Goal: Task Accomplishment & Management: Use online tool/utility

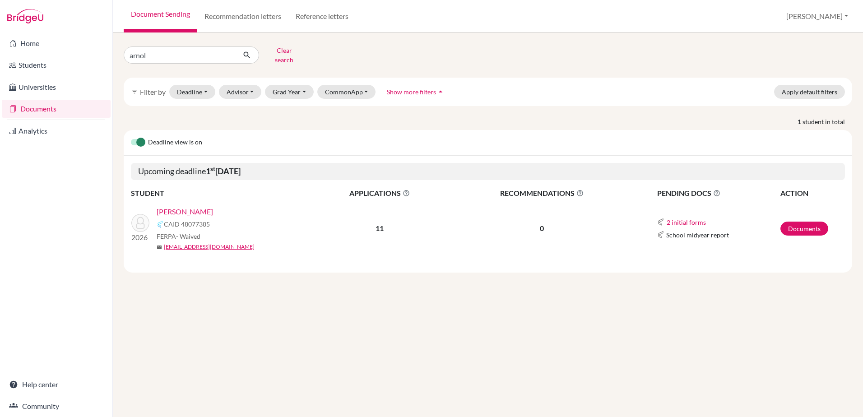
type input "arnold"
click button "submit" at bounding box center [247, 54] width 24 height 17
click at [220, 206] on link "[PERSON_NAME] ([PERSON_NAME])" at bounding box center [216, 211] width 119 height 11
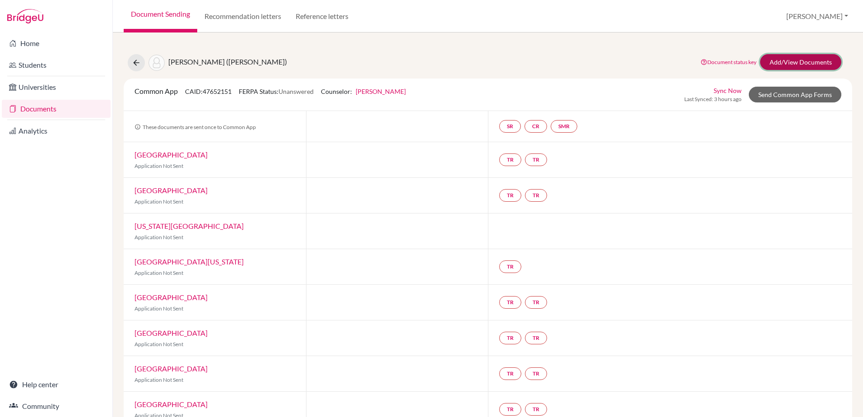
click at [776, 61] on link "Add/View Documents" at bounding box center [800, 62] width 81 height 16
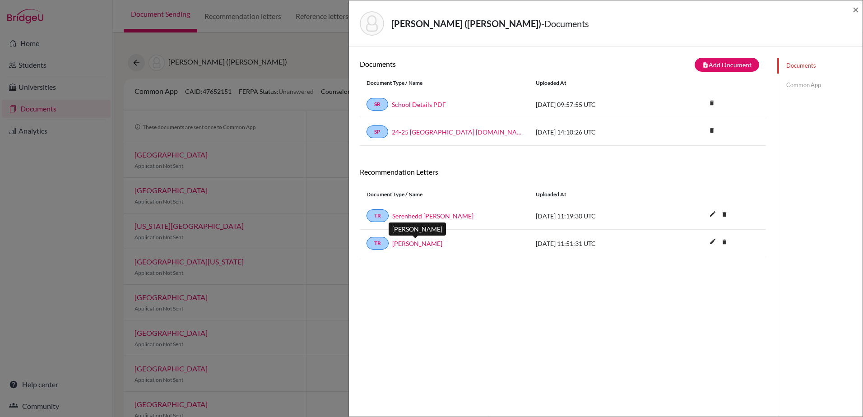
click at [401, 248] on link "[PERSON_NAME]" at bounding box center [417, 243] width 50 height 9
click at [419, 219] on link "Serenhedd [PERSON_NAME]" at bounding box center [432, 215] width 81 height 9
click at [854, 8] on span "×" at bounding box center [856, 9] width 6 height 13
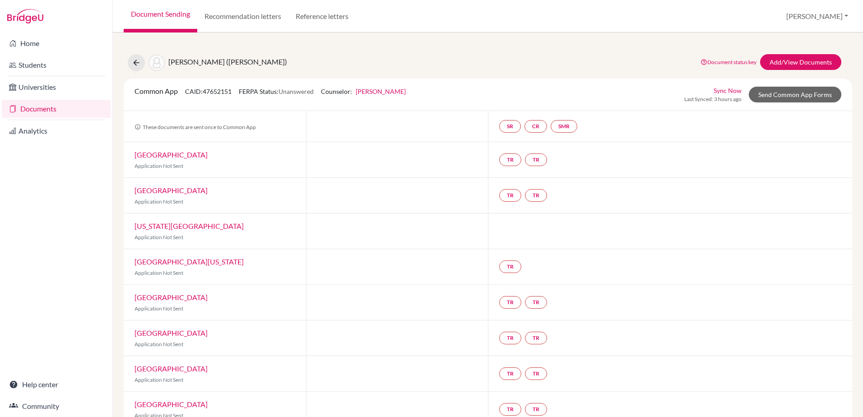
click at [130, 70] on div "[PERSON_NAME] ([PERSON_NAME])" at bounding box center [207, 62] width 159 height 17
click at [136, 64] on icon at bounding box center [136, 62] width 9 height 9
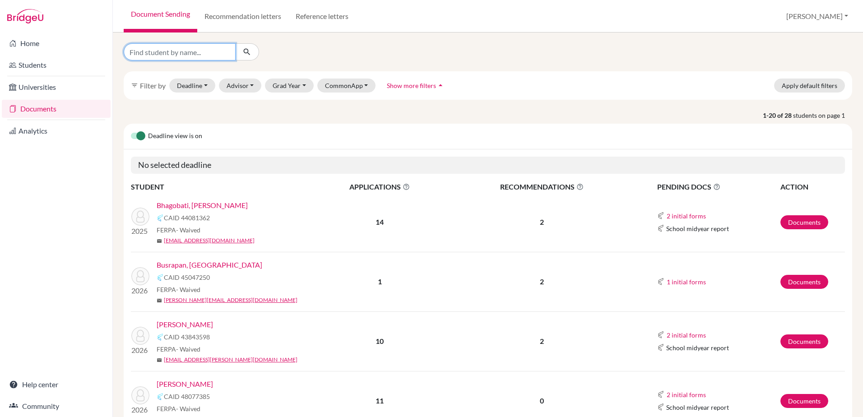
click at [167, 50] on input "Find student by name..." at bounding box center [180, 51] width 112 height 17
type input "[PERSON_NAME]"
click button "submit" at bounding box center [247, 51] width 24 height 17
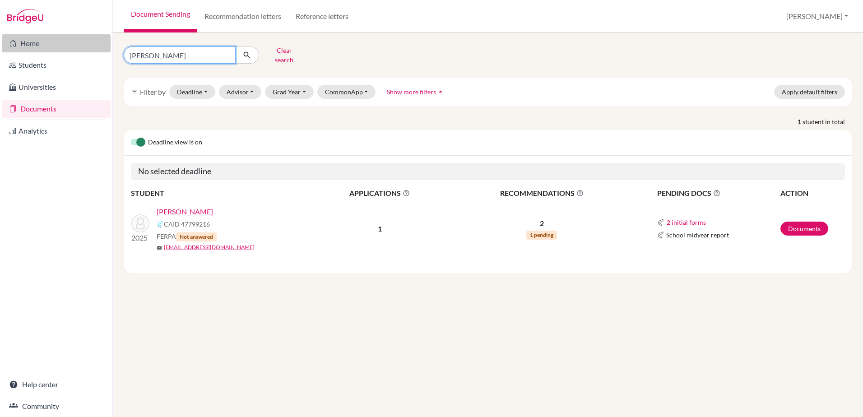
drag, startPoint x: 208, startPoint y: 52, endPoint x: 109, endPoint y: 51, distance: 99.3
click at [110, 51] on div "Home Students Universities Documents Analytics Help center Community Document S…" at bounding box center [431, 208] width 863 height 417
type input "chiang"
click button "submit" at bounding box center [247, 54] width 24 height 17
